Goal: Book appointment/travel/reservation

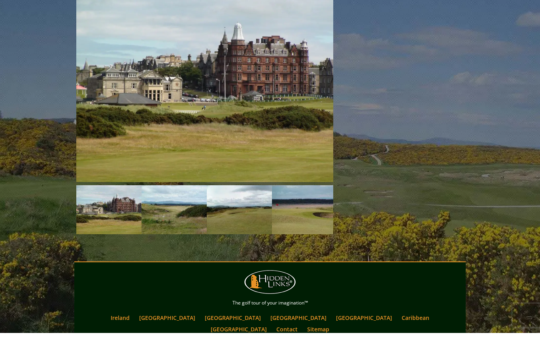
scroll to position [1175, 0]
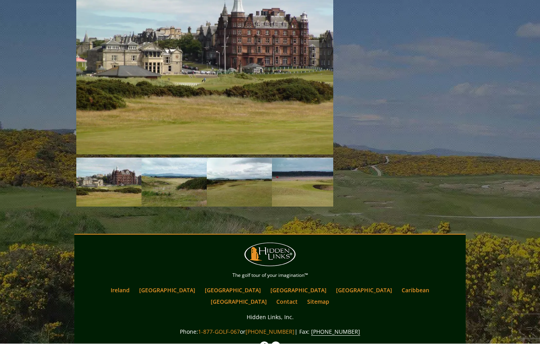
click at [190, 285] on link "[GEOGRAPHIC_DATA]" at bounding box center [167, 290] width 64 height 11
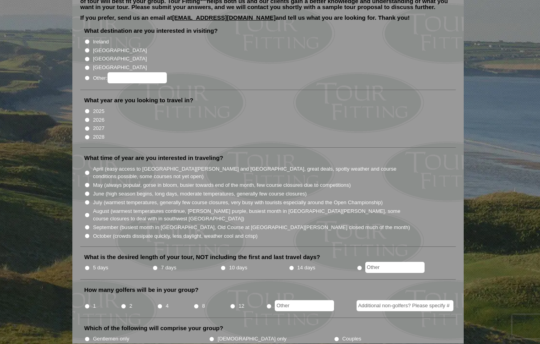
scroll to position [58, 0]
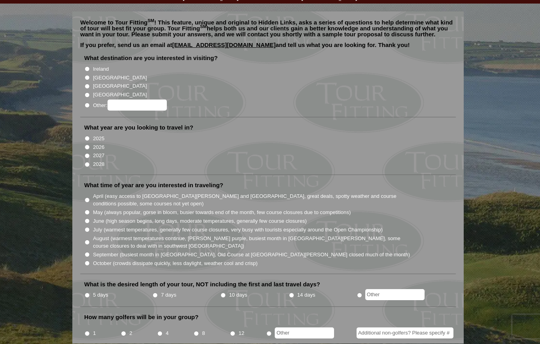
click at [86, 219] on input "June (high season begins, long days, moderate temperatures, generally few cours…" at bounding box center [87, 221] width 5 height 5
radio input "true"
click at [88, 76] on input "[GEOGRAPHIC_DATA]" at bounding box center [87, 78] width 5 height 5
radio input "true"
click at [87, 145] on input "2026" at bounding box center [87, 147] width 5 height 5
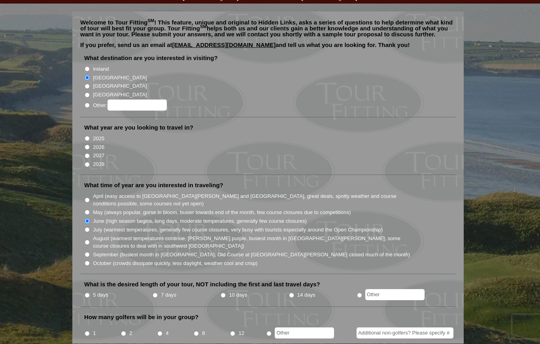
radio input "true"
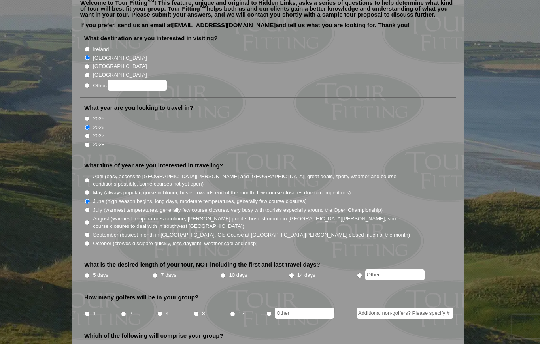
scroll to position [78, 0]
click at [88, 312] on input "1" at bounding box center [87, 314] width 5 height 5
radio input "true"
click at [87, 273] on input "5 days" at bounding box center [87, 275] width 5 height 5
radio input "true"
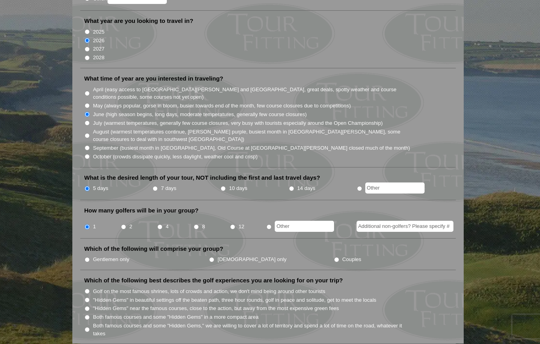
scroll to position [168, 0]
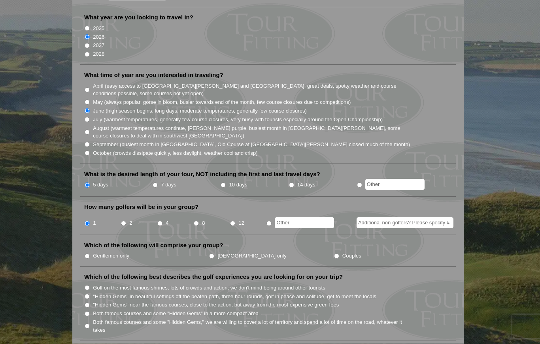
click at [334, 254] on input "Couples" at bounding box center [336, 256] width 5 height 5
radio input "true"
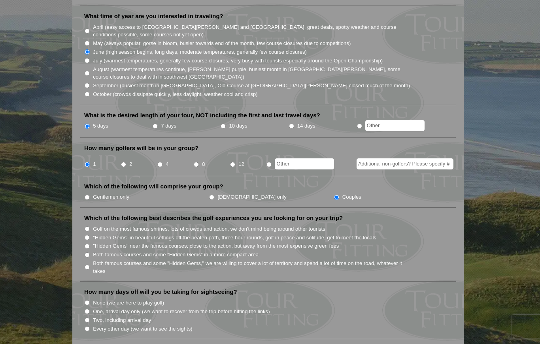
scroll to position [232, 0]
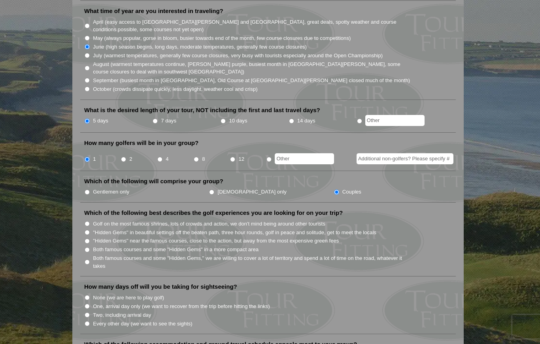
click at [87, 230] on input ""Hidden Gems" in beautiful settings off the beaten path, three hour rounds, gol…" at bounding box center [87, 232] width 5 height 5
radio input "true"
click at [87, 221] on input "Golf on the most famous shrines, lots of crowds and action, we don't mind being…" at bounding box center [87, 223] width 5 height 5
radio input "true"
click at [88, 321] on input "Every other day (we want to see the sights)" at bounding box center [87, 323] width 5 height 5
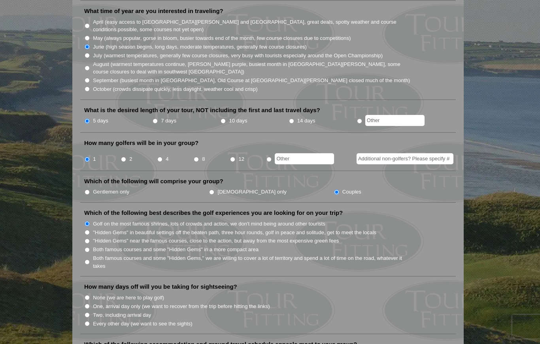
radio input "true"
click at [85, 313] on input "Two, including arrival day" at bounding box center [87, 315] width 5 height 5
radio input "true"
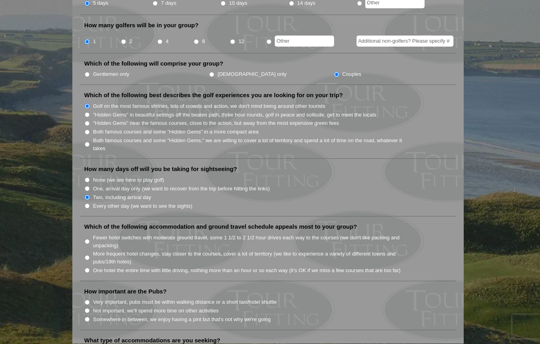
scroll to position [349, 0]
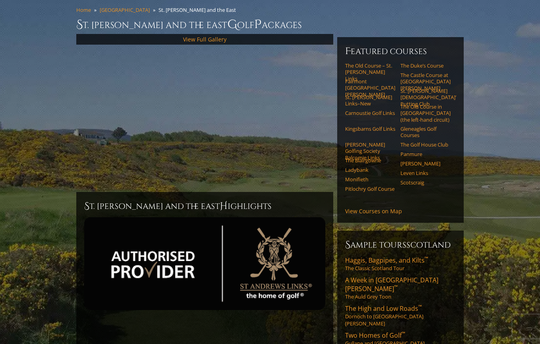
scroll to position [63, 0]
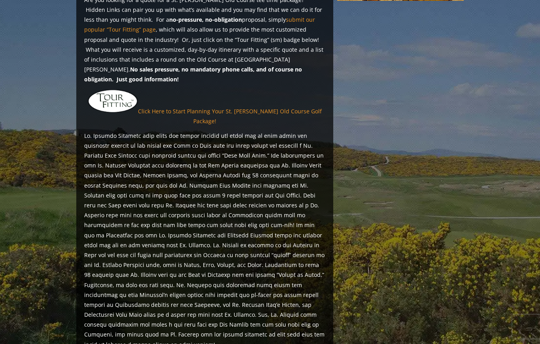
scroll to position [621, 0]
